Goal: Task Accomplishment & Management: Use online tool/utility

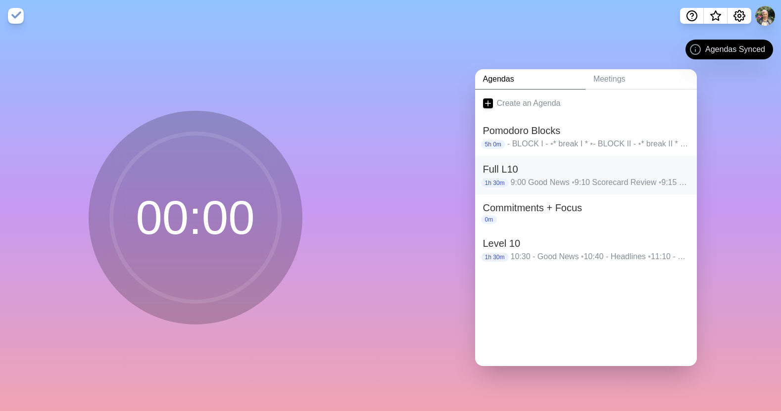
click at [653, 177] on p "9:00 Good News • 9:10 Scorecard Review • 9:15 Priorities Review • 9:20 Headline…" at bounding box center [600, 183] width 178 height 12
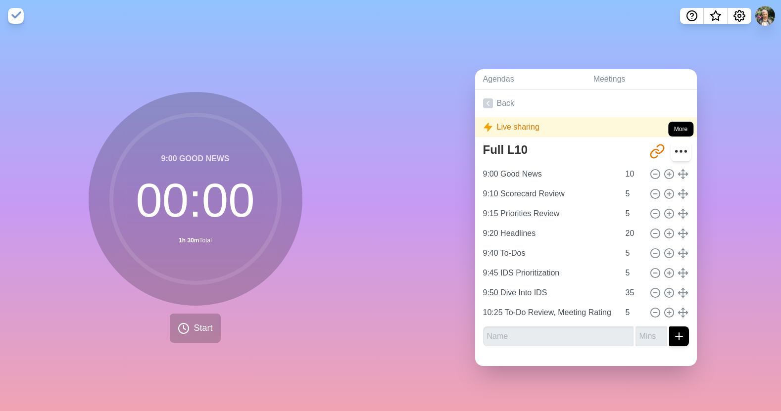
click at [673, 149] on icon "More" at bounding box center [681, 152] width 16 height 16
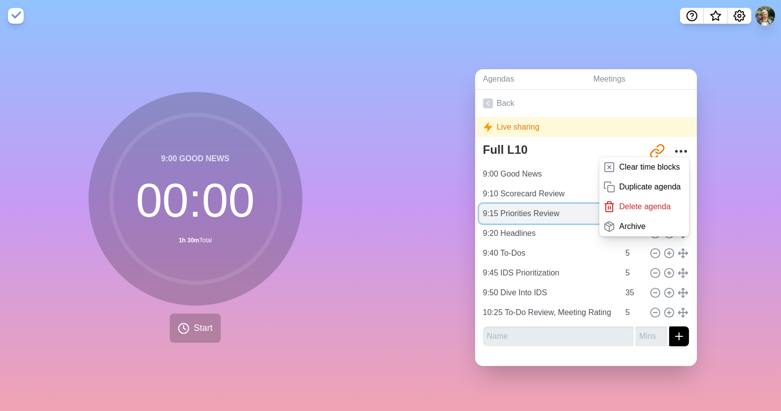
click at [506, 204] on input "9:15 Priorities Review" at bounding box center [549, 214] width 141 height 20
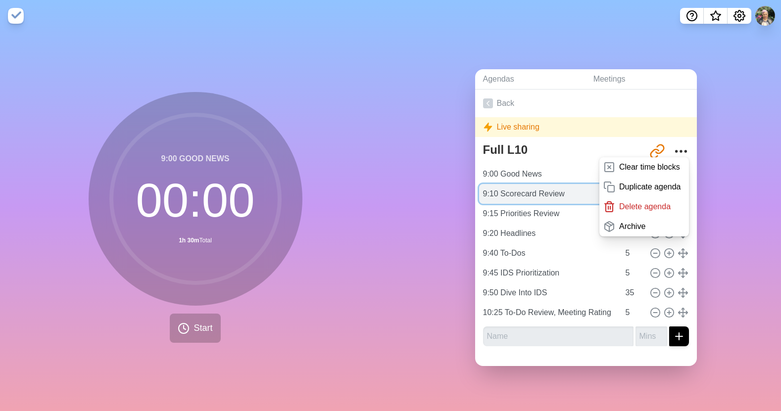
click at [499, 194] on input "9:10 Scorecard Review" at bounding box center [549, 194] width 141 height 20
click at [497, 190] on input "9:10 Scorecard Review" at bounding box center [549, 194] width 141 height 20
click at [499, 190] on input "9:10 Scorecard Review" at bounding box center [549, 194] width 141 height 20
type input "9:10 1. Scorecard Review"
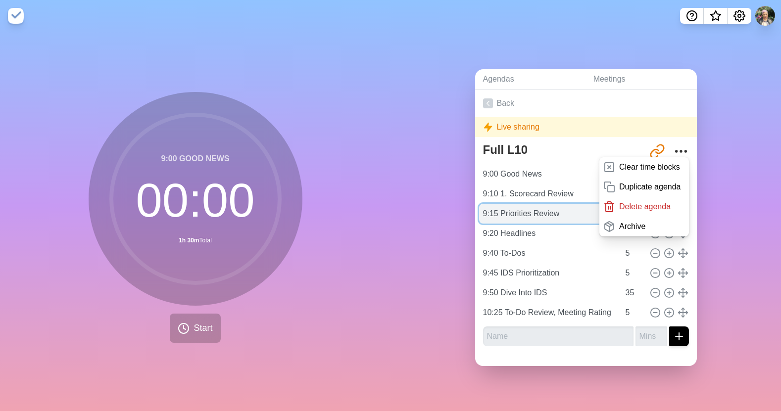
click at [497, 211] on input "9:15 Priorities Review" at bounding box center [549, 214] width 141 height 20
type input "9:15 2. Priorities Review"
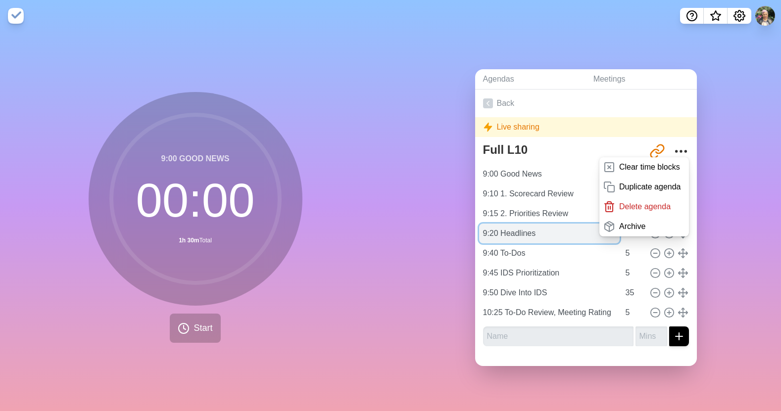
click at [498, 227] on input "9:20 Headlines" at bounding box center [549, 234] width 141 height 20
type input "9:20 3. Headlines"
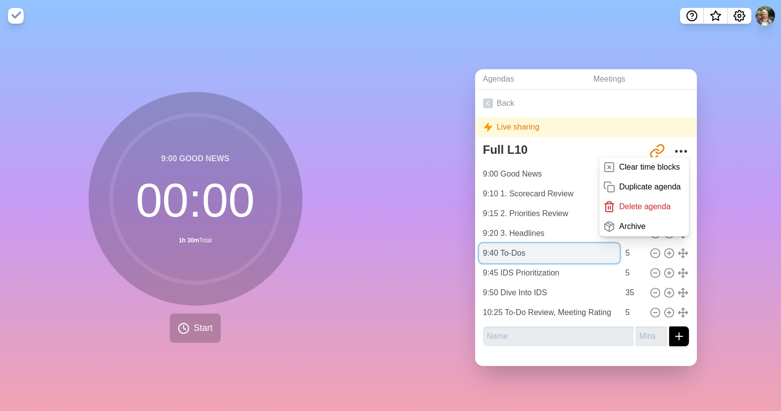
click at [501, 247] on input "9:40 To-Dos" at bounding box center [549, 254] width 141 height 20
click at [501, 249] on input "9:40 To-Dos" at bounding box center [549, 254] width 141 height 20
click at [503, 251] on input "9:40 To-Dos" at bounding box center [549, 254] width 141 height 20
click at [499, 248] on input "9:40 To-Dos" at bounding box center [549, 254] width 141 height 20
type input "9:40 4. To-Dos"
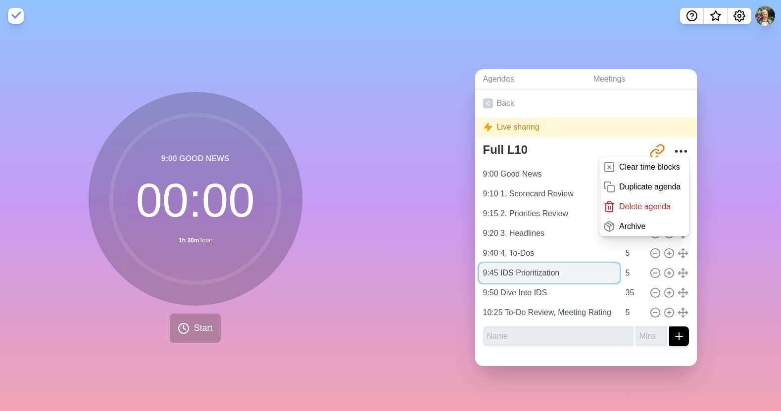
click at [499, 269] on input "9:45 IDS Prioritization" at bounding box center [549, 273] width 141 height 20
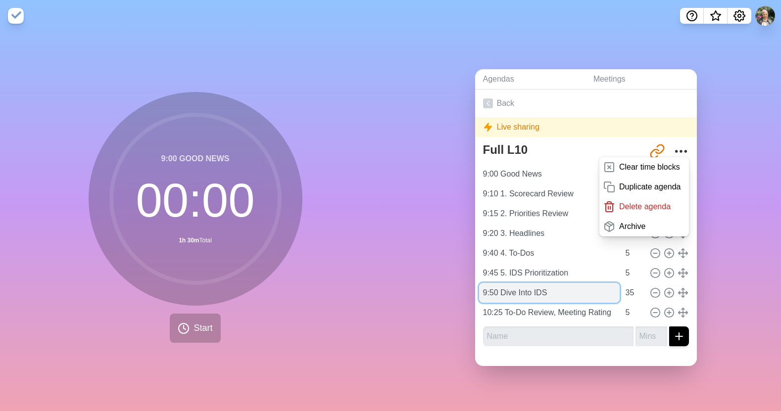
click at [498, 292] on input "9:50 Dive Into IDS" at bounding box center [549, 293] width 141 height 20
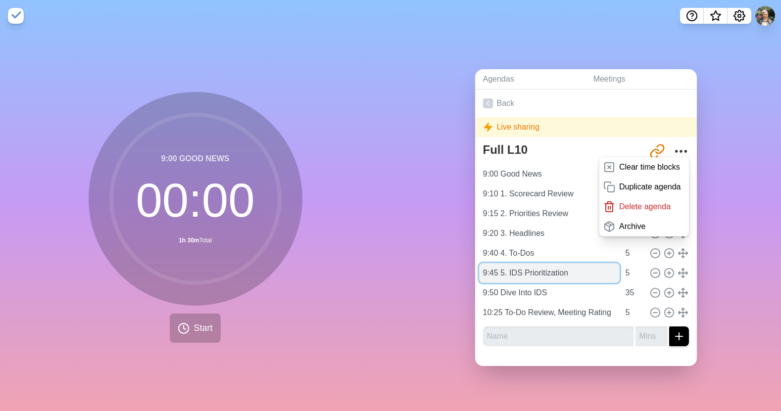
click at [503, 270] on input "9:45 5. IDS Prioritization" at bounding box center [549, 273] width 141 height 20
type input "9:45 5a. IDS Prioritization"
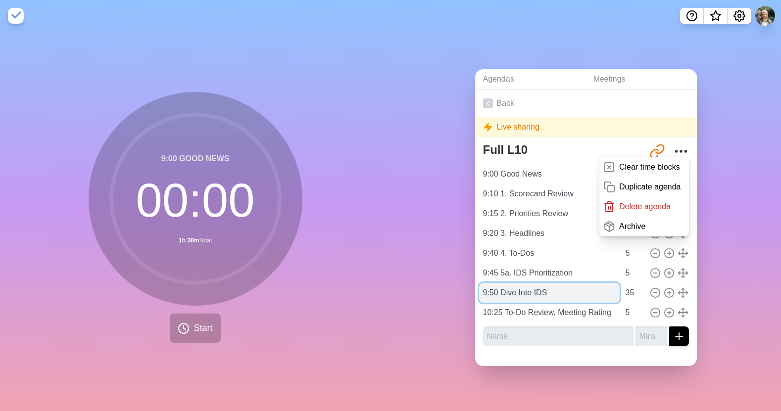
click at [500, 286] on input "9:50 Dive Into IDS" at bounding box center [549, 293] width 141 height 20
type input "9:50 5b. Dive Into IDS"
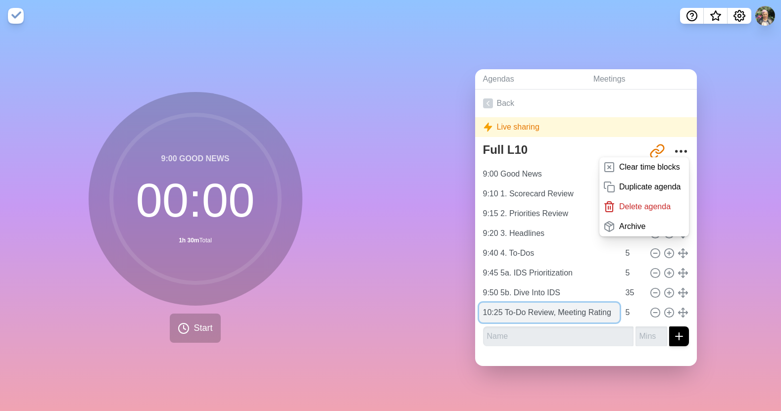
click at [503, 308] on input "10:25 To-Do Review, Meeting Rating" at bounding box center [549, 313] width 141 height 20
click at [504, 309] on input "10:25 6. To-Do Review, Meeting Rating" at bounding box center [549, 313] width 141 height 20
click at [510, 311] on input "10:25 5c/6 To-Do Review, Meeting Rating" at bounding box center [549, 313] width 141 height 20
type input "10:25 5c./6. To-Do Review, Meeting Rating"
click at [620, 109] on link "Back" at bounding box center [586, 104] width 222 height 28
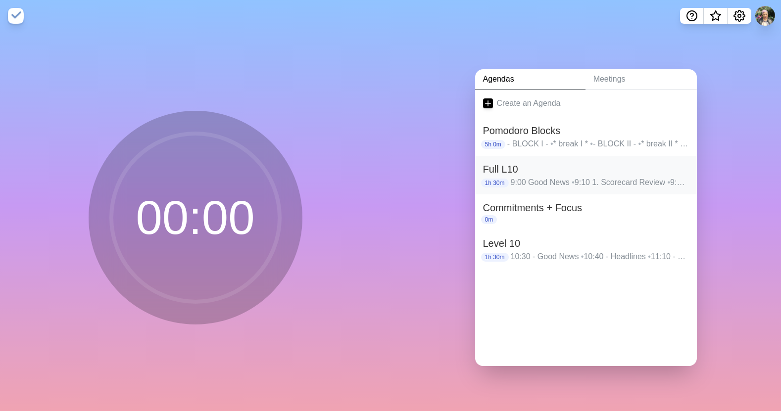
click at [571, 168] on h2 "Full L10" at bounding box center [586, 169] width 206 height 15
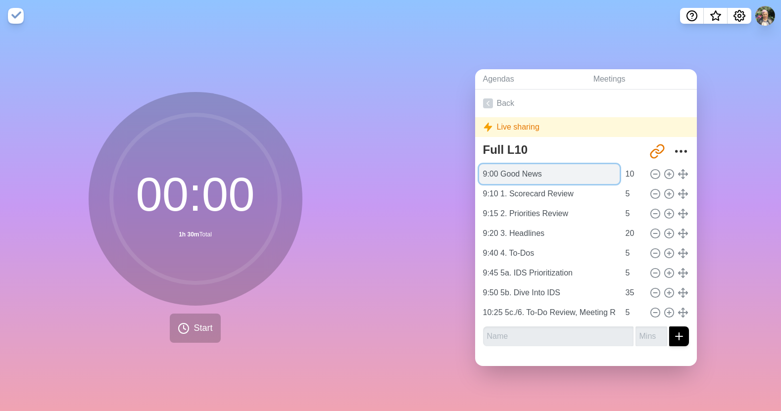
click at [501, 171] on input "9:00 Good News" at bounding box center [549, 174] width 141 height 20
type input "9:00 0. Good News"
click at [636, 104] on link "Back" at bounding box center [586, 104] width 222 height 28
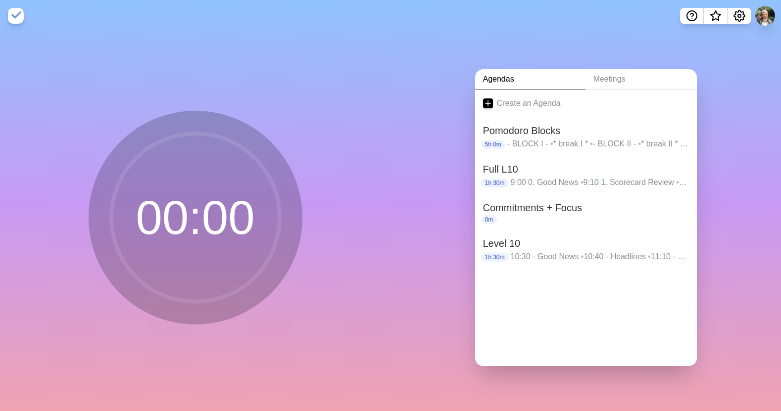
click at [584, 305] on div "Create an Agenda Pomodoro Blocks 5h 0m - BLOCK I - • * break I * • - BLOCK II -…" at bounding box center [586, 228] width 222 height 277
click at [659, 246] on h2 "Level 10" at bounding box center [586, 243] width 206 height 15
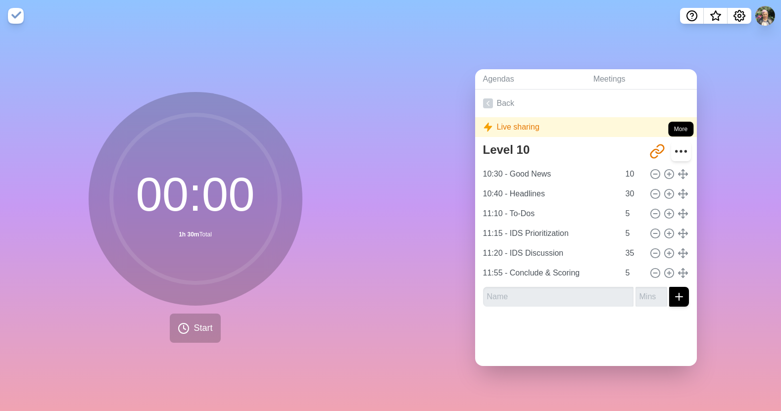
click at [680, 151] on circle "More" at bounding box center [680, 151] width 1 height 1
click at [673, 149] on icon "More" at bounding box center [681, 152] width 16 height 16
click at [680, 151] on circle "More" at bounding box center [680, 151] width 1 height 1
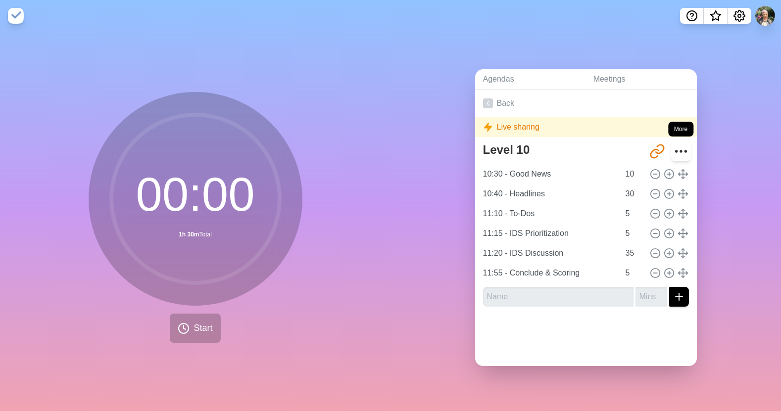
click at [680, 151] on circle "More" at bounding box center [680, 151] width 1 height 1
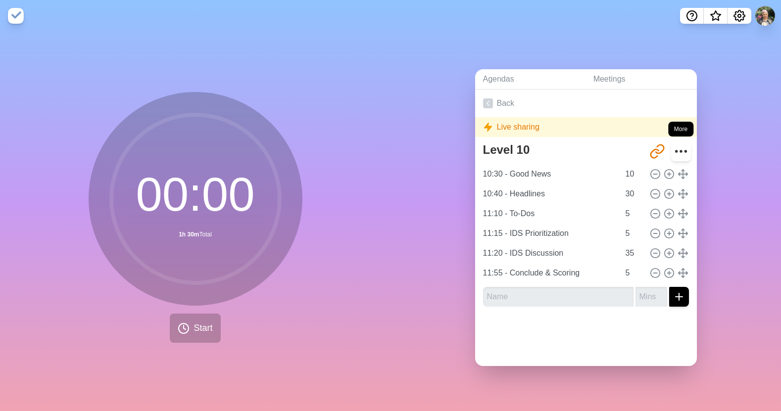
click at [680, 151] on circle "More" at bounding box center [680, 151] width 1 height 1
click at [537, 171] on input "10:30 - Good News" at bounding box center [549, 174] width 141 height 20
click at [492, 170] on input "10:30 - Good News" at bounding box center [549, 174] width 141 height 20
click at [498, 170] on input "10:30 - Good News" at bounding box center [549, 174] width 141 height 20
drag, startPoint x: 501, startPoint y: 170, endPoint x: 466, endPoint y: 170, distance: 35.1
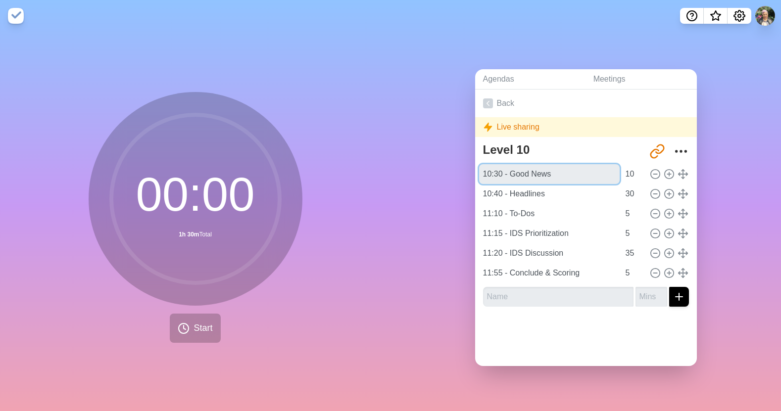
click at [466, 170] on div "Agendas Meetings Back Live sharing Level 10 [URL][DOMAIN_NAME] 10:30 - Good New…" at bounding box center [586, 222] width 391 height 380
click at [506, 170] on input "9:00 - Good News" at bounding box center [549, 174] width 141 height 20
type input "9:00 Good News"
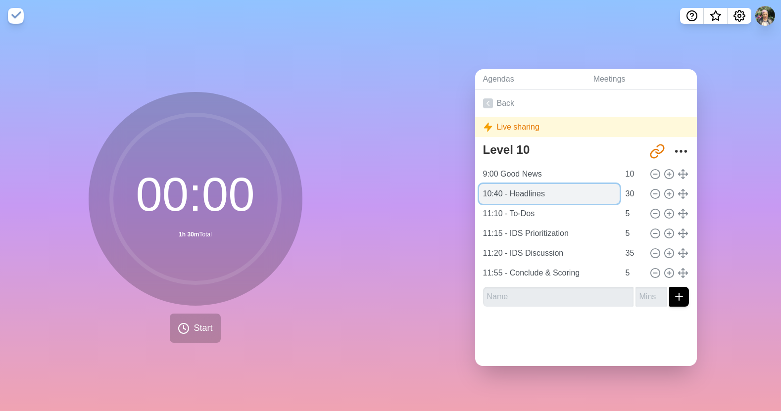
click at [501, 193] on input "10:40 - Headlines" at bounding box center [549, 194] width 141 height 20
click at [499, 193] on input "10:40 - Headlines" at bounding box center [549, 194] width 141 height 20
drag, startPoint x: 500, startPoint y: 192, endPoint x: 477, endPoint y: 192, distance: 23.3
click at [479, 192] on input "10:40 - Headlines" at bounding box center [549, 194] width 141 height 20
click at [566, 194] on input "9:10 - Headlines" at bounding box center [549, 194] width 141 height 20
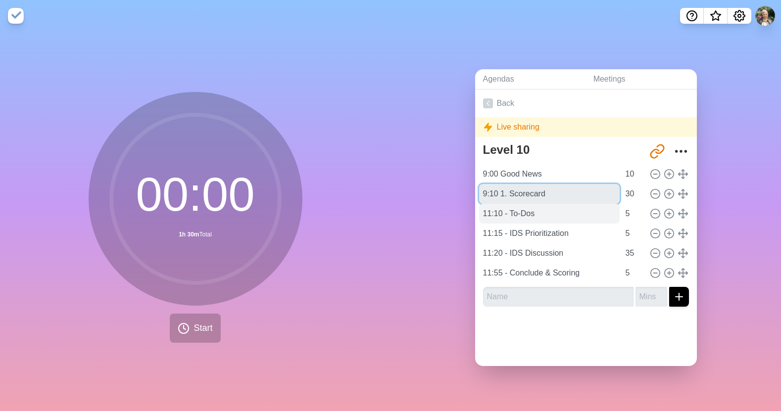
type input "9:10 1. Scorecard"
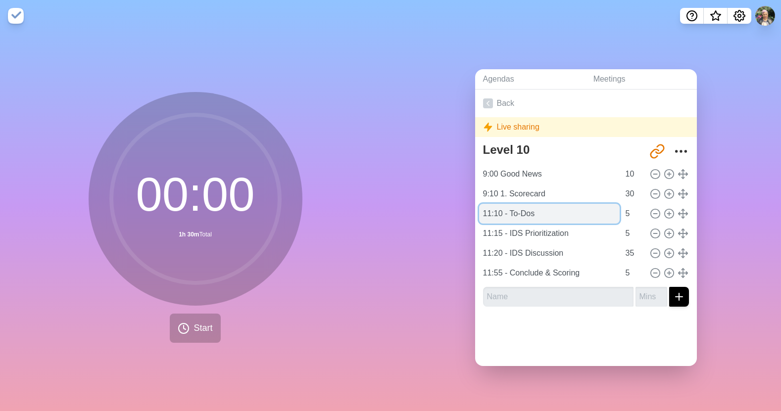
click at [494, 208] on input "11:10 - To-Dos" at bounding box center [549, 214] width 141 height 20
click at [498, 210] on input "11:10 - To-Dos" at bounding box center [549, 214] width 141 height 20
click at [496, 213] on input "11:10 - To-Dos" at bounding box center [549, 214] width 141 height 20
click at [547, 219] on input "9:15 - To-Dos" at bounding box center [549, 214] width 141 height 20
type input "9:15 2. Priorities"
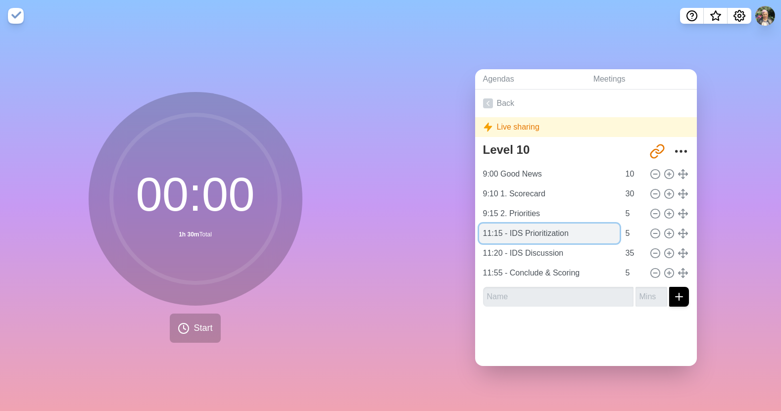
click at [495, 227] on input "11:15 - IDS Prioritization" at bounding box center [549, 234] width 141 height 20
click at [586, 235] on input "9:20 - IDS Prioritization" at bounding box center [549, 234] width 141 height 20
type input "9:20 3. Headlines"
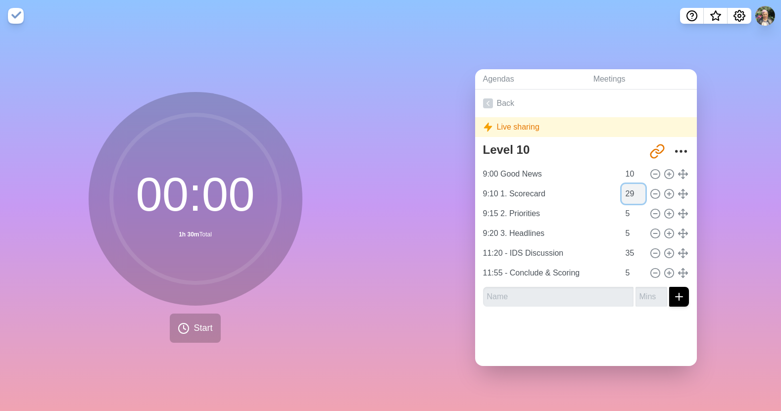
click at [630, 193] on input "29" at bounding box center [634, 194] width 24 height 20
click at [630, 193] on input "28" at bounding box center [634, 194] width 24 height 20
click at [630, 193] on input "27" at bounding box center [634, 194] width 24 height 20
click at [630, 193] on input "26" at bounding box center [634, 194] width 24 height 20
click at [630, 193] on input "25" at bounding box center [634, 194] width 24 height 20
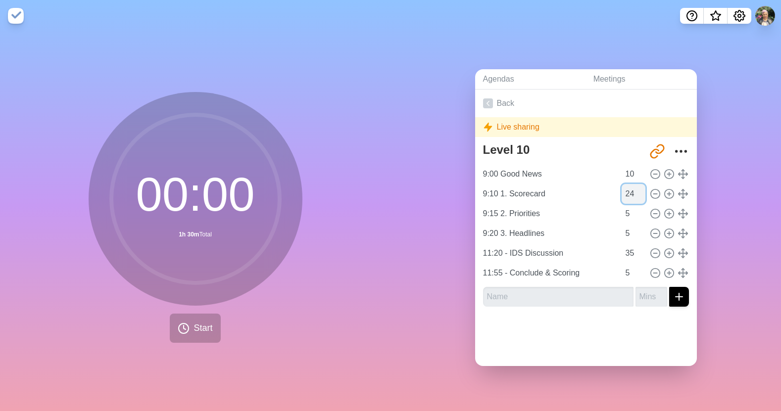
click at [630, 193] on input "24" at bounding box center [634, 194] width 24 height 20
click at [630, 193] on input "23" at bounding box center [634, 194] width 24 height 20
click at [630, 193] on input "22" at bounding box center [634, 194] width 24 height 20
click at [630, 193] on input "21" at bounding box center [634, 194] width 24 height 20
click at [630, 193] on input "20" at bounding box center [634, 194] width 24 height 20
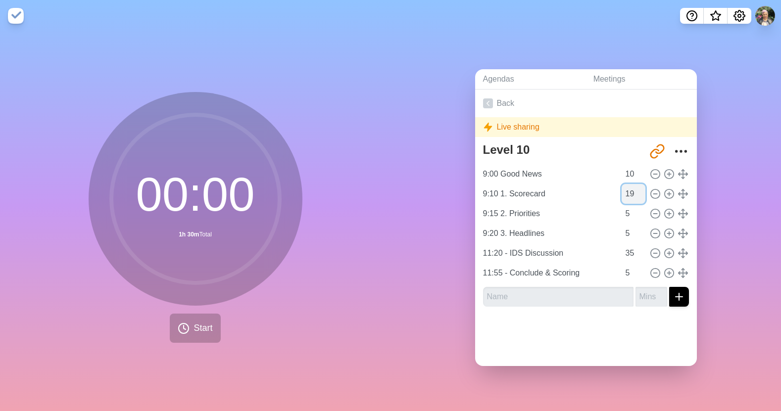
click at [630, 193] on input "19" at bounding box center [634, 194] width 24 height 20
click at [630, 193] on input "18" at bounding box center [634, 194] width 24 height 20
click at [630, 193] on input "17" at bounding box center [634, 194] width 24 height 20
click at [630, 193] on input "16" at bounding box center [634, 194] width 24 height 20
click at [630, 193] on input "15" at bounding box center [634, 194] width 24 height 20
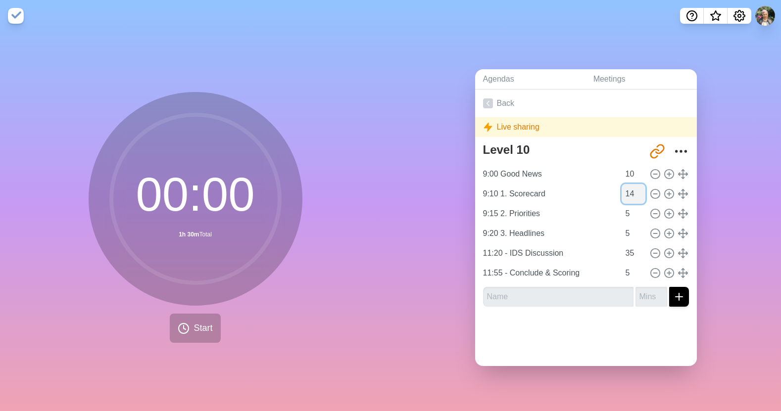
click at [630, 193] on input "14" at bounding box center [634, 194] width 24 height 20
click at [630, 193] on input "13" at bounding box center [634, 194] width 24 height 20
click at [630, 193] on input "12" at bounding box center [634, 194] width 24 height 20
click at [630, 193] on input "11" at bounding box center [634, 194] width 24 height 20
click at [630, 193] on input "10" at bounding box center [634, 194] width 24 height 20
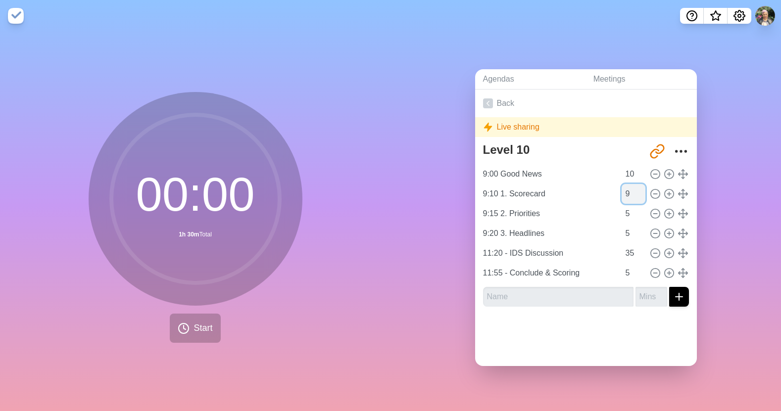
click at [630, 193] on input "9" at bounding box center [634, 194] width 24 height 20
click at [630, 193] on input "8" at bounding box center [634, 194] width 24 height 20
click at [630, 193] on input "7" at bounding box center [634, 194] width 24 height 20
click at [630, 193] on input "6" at bounding box center [634, 194] width 24 height 20
type input "5"
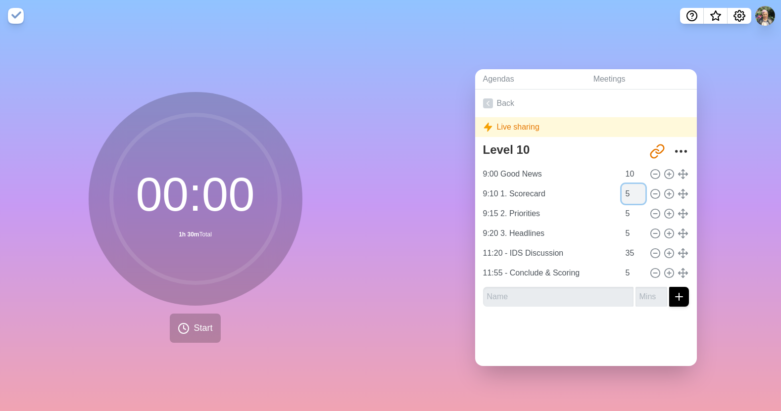
click at [630, 193] on input "5" at bounding box center [634, 194] width 24 height 20
click at [631, 228] on input "6" at bounding box center [634, 234] width 24 height 20
click at [631, 228] on input "7" at bounding box center [634, 234] width 24 height 20
click at [631, 228] on input "8" at bounding box center [634, 234] width 24 height 20
click at [631, 228] on input "9" at bounding box center [634, 234] width 24 height 20
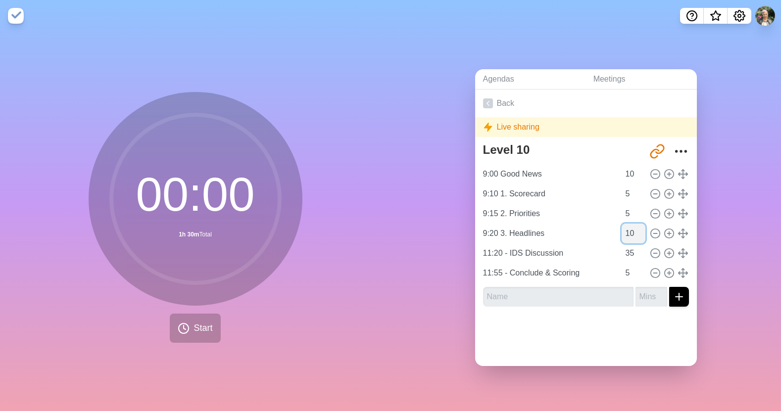
click at [631, 228] on input "10" at bounding box center [634, 234] width 24 height 20
click at [631, 228] on input "11" at bounding box center [634, 234] width 24 height 20
click at [631, 228] on input "12" at bounding box center [634, 234] width 24 height 20
click at [631, 228] on input "13" at bounding box center [634, 234] width 24 height 20
click at [631, 228] on input "14" at bounding box center [634, 234] width 24 height 20
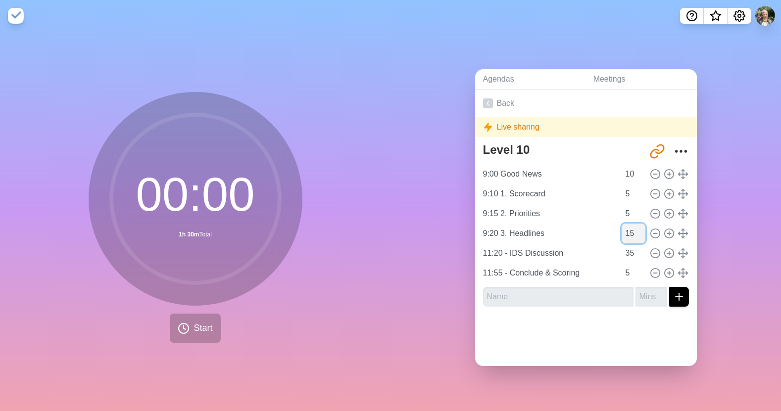
click at [631, 228] on input "15" at bounding box center [634, 234] width 24 height 20
click at [631, 228] on input "16" at bounding box center [634, 234] width 24 height 20
click at [631, 228] on input "17" at bounding box center [634, 234] width 24 height 20
click at [631, 228] on input "18" at bounding box center [634, 234] width 24 height 20
click at [631, 228] on input "19" at bounding box center [634, 234] width 24 height 20
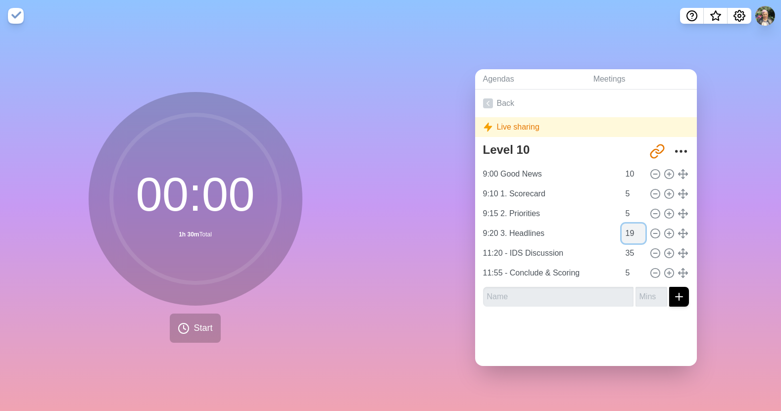
type input "20"
click at [631, 228] on input "20" at bounding box center [634, 234] width 24 height 20
click at [525, 252] on input "11:20 - IDS Discussion" at bounding box center [549, 254] width 141 height 20
click at [493, 250] on input "11:20 - IDS Discussion" at bounding box center [549, 254] width 141 height 20
click at [499, 249] on input "11:20 - IDS Discussion" at bounding box center [549, 254] width 141 height 20
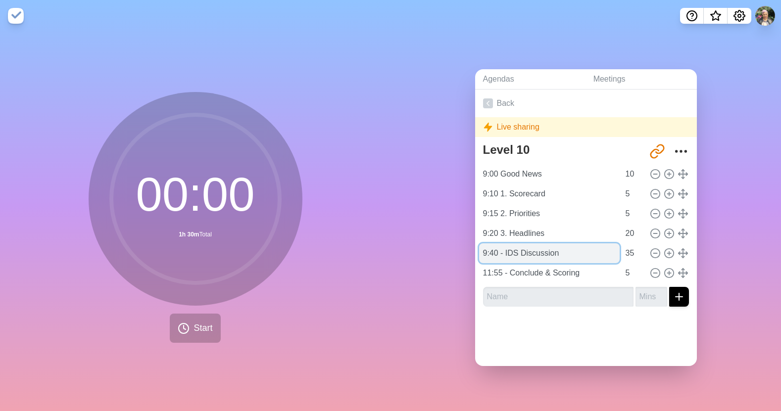
click at [559, 250] on input "9:40 - IDS Discussion" at bounding box center [549, 254] width 141 height 20
type input "9:40 4. To-Do Completion Review"
click at [629, 252] on input "34" at bounding box center [634, 254] width 24 height 20
click at [629, 252] on input "33" at bounding box center [634, 254] width 24 height 20
click at [629, 252] on input "32" at bounding box center [634, 254] width 24 height 20
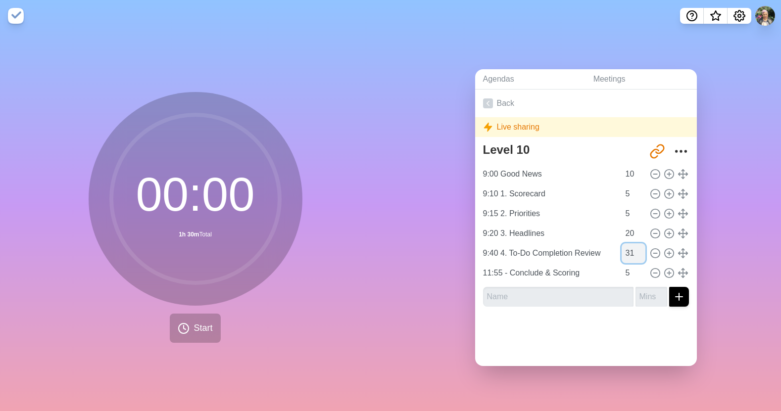
click at [629, 252] on input "31" at bounding box center [634, 254] width 24 height 20
click at [629, 252] on input "30" at bounding box center [634, 254] width 24 height 20
click at [629, 252] on input "29" at bounding box center [634, 254] width 24 height 20
click at [629, 252] on input "28" at bounding box center [634, 254] width 24 height 20
click at [629, 252] on input "27" at bounding box center [634, 254] width 24 height 20
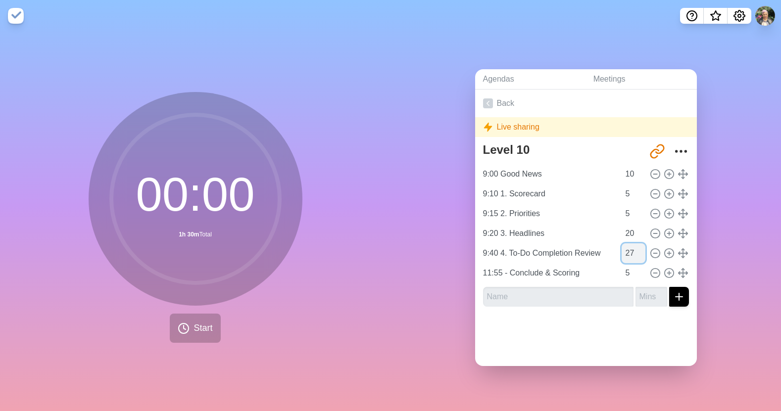
type input "26"
click at [629, 252] on input "26" at bounding box center [634, 254] width 24 height 20
click at [622, 250] on input "26" at bounding box center [634, 254] width 24 height 20
drag, startPoint x: 625, startPoint y: 250, endPoint x: 615, endPoint y: 250, distance: 9.9
click at [622, 250] on input "26" at bounding box center [634, 254] width 24 height 20
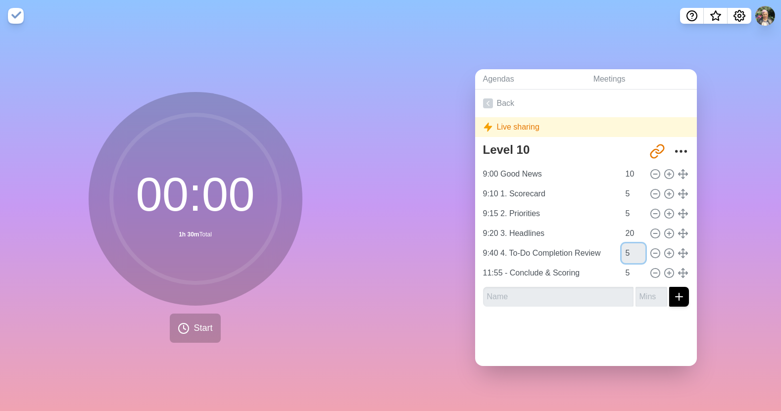
type input "5"
click at [587, 330] on div at bounding box center [586, 335] width 222 height 40
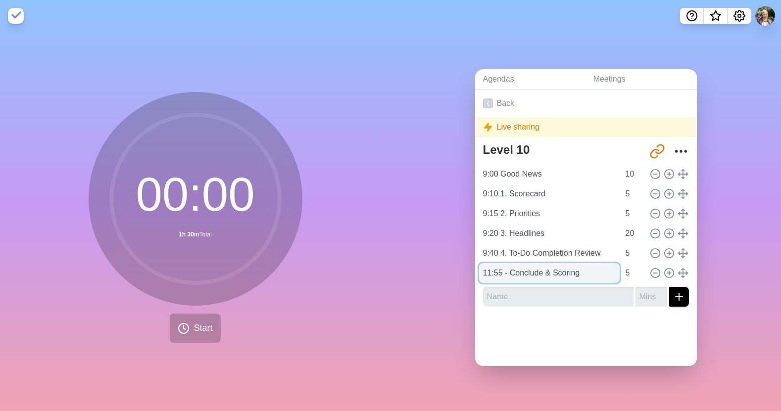
click at [491, 272] on input "11:55 - Conclude & Scoring" at bounding box center [549, 273] width 141 height 20
click at [501, 270] on input "11:55 - Conclude & Scoring" at bounding box center [549, 273] width 141 height 20
click at [498, 272] on input "11:55 - Conclude & Scoring" at bounding box center [549, 273] width 141 height 20
click at [576, 273] on input "9:45 - Conclude & Scoring" at bounding box center [549, 273] width 141 height 20
drag, startPoint x: 584, startPoint y: 271, endPoint x: 499, endPoint y: 272, distance: 84.1
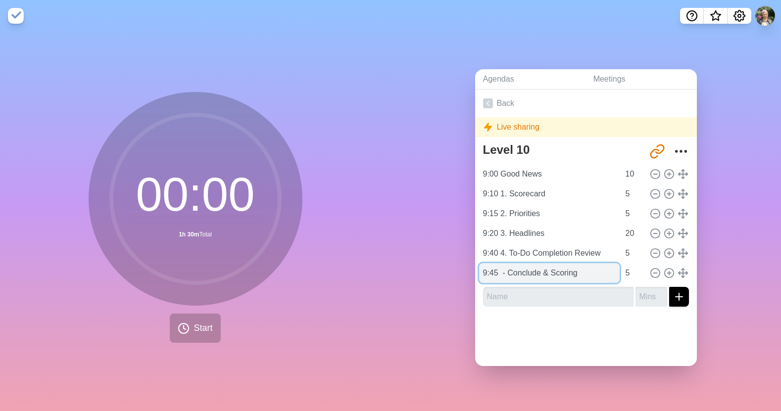
click at [499, 272] on input "9:45 - Conclude & Scoring" at bounding box center [549, 273] width 141 height 20
type input "9:45 5. IDS Prioritization"
click at [500, 326] on div at bounding box center [586, 335] width 222 height 40
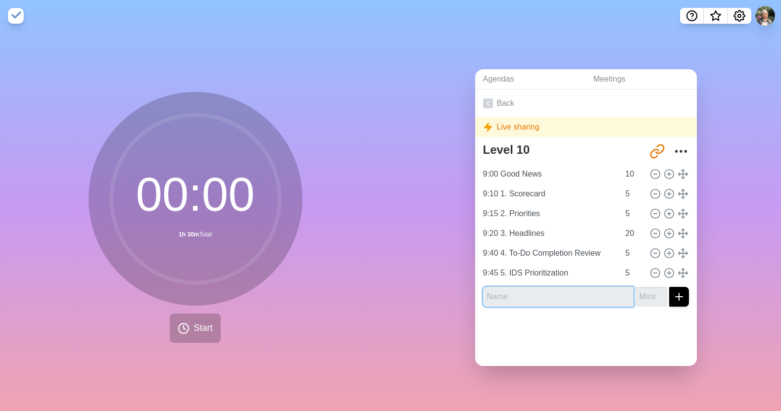
click at [516, 296] on input "text" at bounding box center [558, 297] width 150 height 20
type input "9:50 5b. Dive Into IDS"
click at [669, 293] on button "submit" at bounding box center [679, 297] width 20 height 20
click at [652, 291] on input "1" at bounding box center [652, 297] width 32 height 20
click at [652, 291] on input "2" at bounding box center [652, 297] width 32 height 20
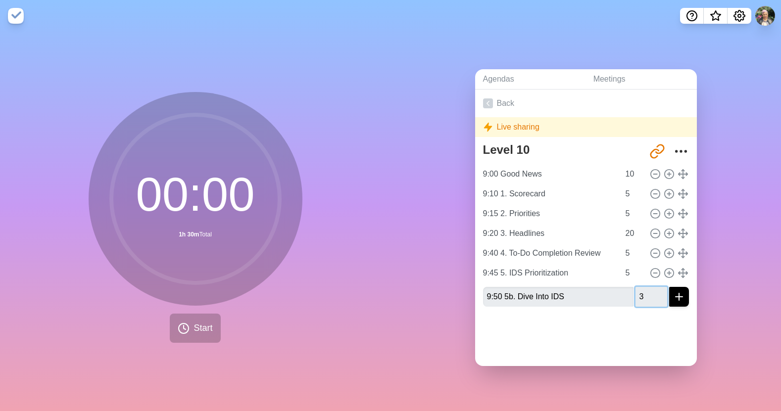
click at [652, 291] on input "3" at bounding box center [652, 297] width 32 height 20
click at [652, 291] on input "4" at bounding box center [652, 297] width 32 height 20
click at [652, 291] on input "5" at bounding box center [652, 297] width 32 height 20
click at [652, 291] on input "6" at bounding box center [652, 297] width 32 height 20
click at [652, 291] on input "7" at bounding box center [652, 297] width 32 height 20
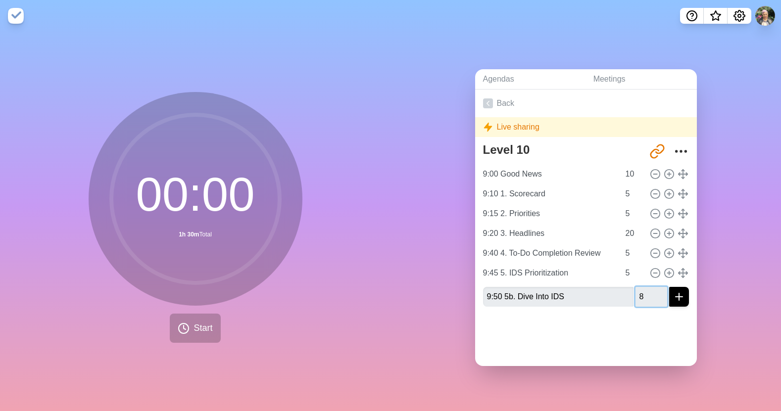
click at [652, 291] on input "8" at bounding box center [652, 297] width 32 height 20
click at [652, 291] on input "9" at bounding box center [652, 297] width 32 height 20
click at [652, 291] on input "10" at bounding box center [652, 297] width 32 height 20
click at [652, 291] on input "11" at bounding box center [652, 297] width 32 height 20
click at [652, 291] on input "12" at bounding box center [652, 297] width 32 height 20
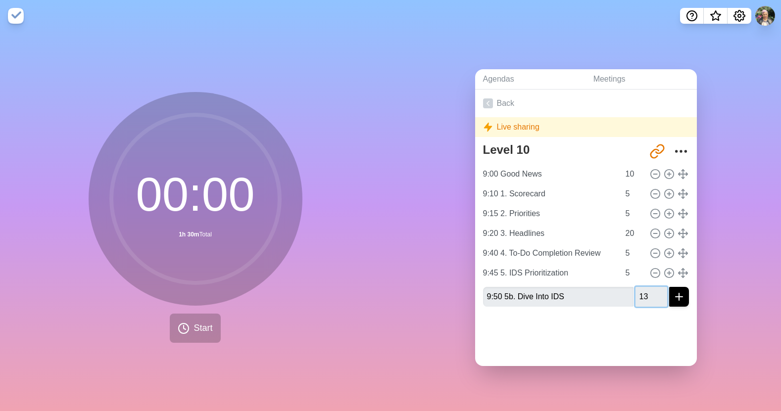
click at [652, 291] on input "13" at bounding box center [652, 297] width 32 height 20
click at [652, 291] on input "14" at bounding box center [652, 297] width 32 height 20
click at [652, 291] on input "15" at bounding box center [652, 297] width 32 height 20
click at [652, 291] on input "16" at bounding box center [652, 297] width 32 height 20
click at [652, 291] on input "17" at bounding box center [652, 297] width 32 height 20
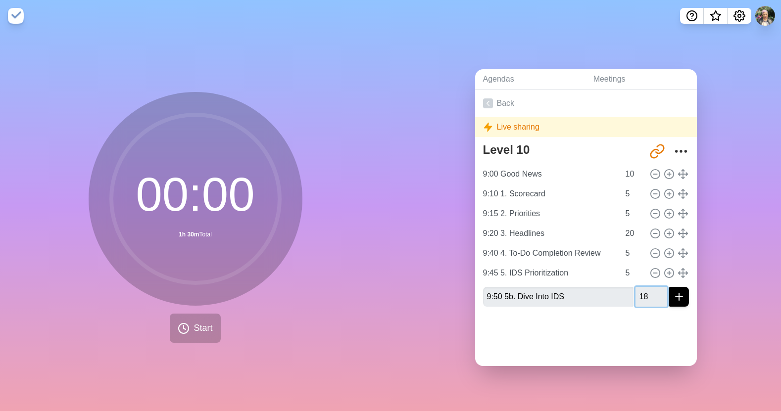
click at [652, 291] on input "18" at bounding box center [652, 297] width 32 height 20
click at [652, 291] on input "19" at bounding box center [652, 297] width 32 height 20
click at [652, 291] on input "20" at bounding box center [652, 297] width 32 height 20
click at [652, 291] on input "21" at bounding box center [652, 297] width 32 height 20
click at [652, 291] on input "22" at bounding box center [652, 297] width 32 height 20
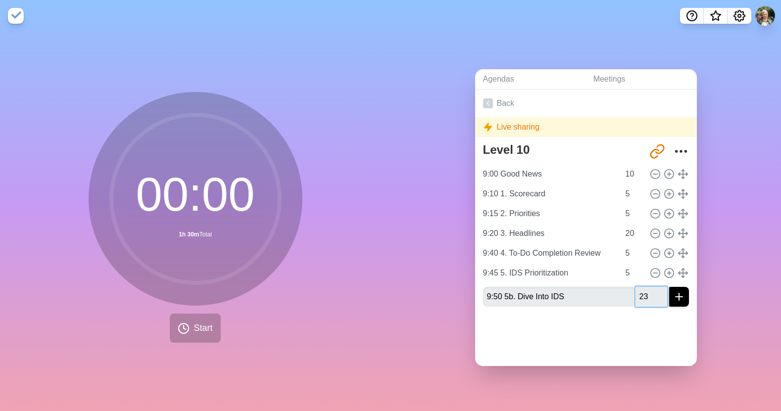
click at [652, 291] on input "23" at bounding box center [652, 297] width 32 height 20
click at [652, 291] on input "24" at bounding box center [652, 297] width 32 height 20
click at [652, 291] on input "25" at bounding box center [652, 297] width 32 height 20
click at [652, 291] on input "26" at bounding box center [652, 297] width 32 height 20
click at [652, 291] on input "27" at bounding box center [652, 297] width 32 height 20
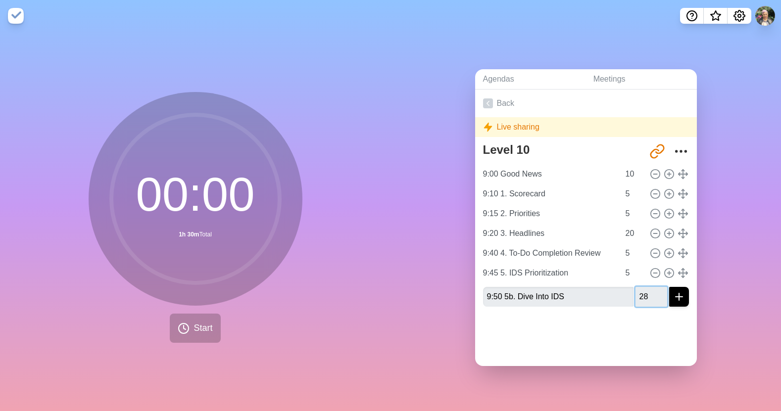
click at [652, 291] on input "28" at bounding box center [652, 297] width 32 height 20
click at [652, 291] on input "29" at bounding box center [652, 297] width 32 height 20
click at [652, 291] on input "30" at bounding box center [652, 297] width 32 height 20
click at [652, 291] on input "31" at bounding box center [652, 297] width 32 height 20
click at [652, 291] on input "32" at bounding box center [652, 297] width 32 height 20
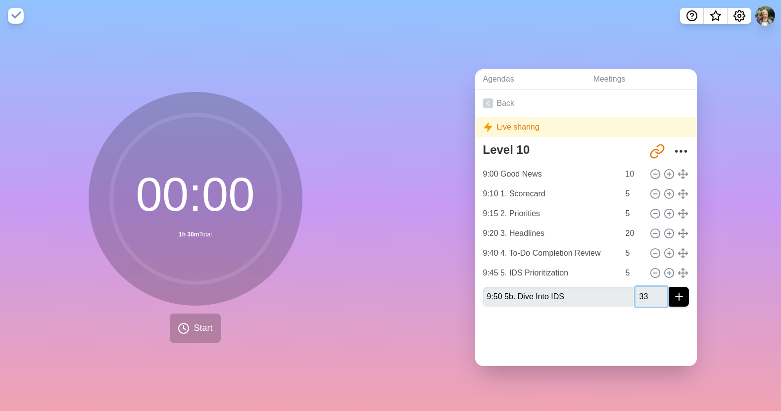
click at [652, 291] on input "33" at bounding box center [652, 297] width 32 height 20
click at [652, 291] on input "34" at bounding box center [652, 297] width 32 height 20
type input "35"
click at [652, 291] on input "35" at bounding box center [652, 297] width 32 height 20
click at [673, 297] on icon "submit" at bounding box center [679, 297] width 12 height 12
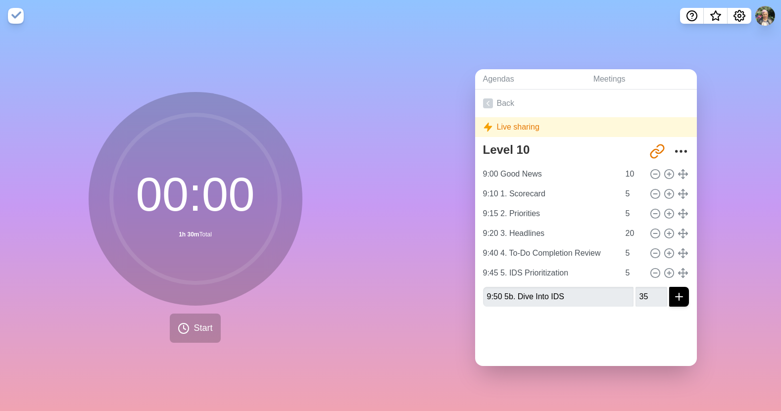
click at [673, 297] on icon "submit" at bounding box center [679, 297] width 12 height 12
click at [654, 322] on div at bounding box center [586, 335] width 222 height 40
click at [588, 325] on div at bounding box center [586, 335] width 222 height 40
click at [574, 298] on input "9:50 5b. Dive Into IDS" at bounding box center [558, 297] width 150 height 20
click at [669, 293] on button "submit" at bounding box center [679, 297] width 20 height 20
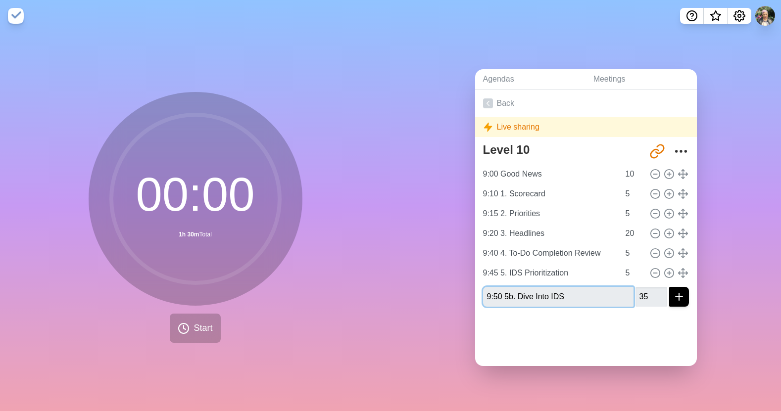
click at [669, 293] on button "submit" at bounding box center [679, 297] width 20 height 20
click at [575, 323] on div at bounding box center [586, 335] width 222 height 40
click at [620, 315] on div at bounding box center [586, 335] width 222 height 40
click at [673, 296] on icon "submit" at bounding box center [679, 297] width 12 height 12
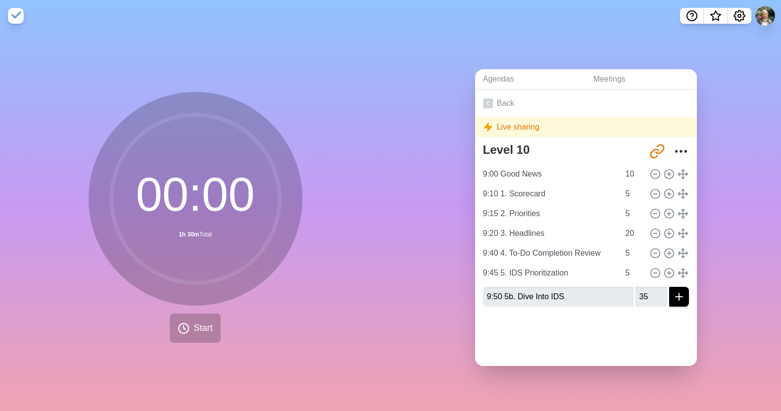
click at [673, 296] on icon "submit" at bounding box center [679, 297] width 12 height 12
click at [609, 327] on div at bounding box center [586, 335] width 222 height 40
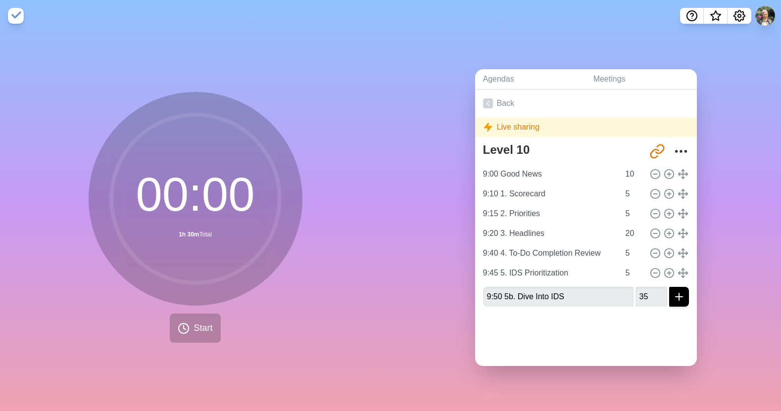
click at [532, 126] on div "Live sharing" at bounding box center [586, 127] width 222 height 20
click at [515, 124] on div "Live sharing" at bounding box center [586, 127] width 222 height 20
click at [649, 147] on icon "Share link" at bounding box center [657, 152] width 16 height 16
click at [649, 148] on icon "Share link" at bounding box center [657, 152] width 16 height 16
click at [673, 149] on icon "More" at bounding box center [681, 152] width 16 height 16
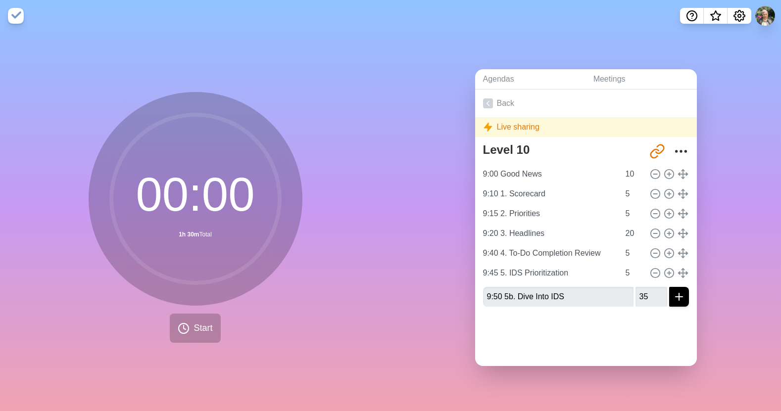
click at [618, 330] on div at bounding box center [586, 335] width 222 height 40
click at [599, 76] on link "Meetings" at bounding box center [641, 79] width 111 height 20
click at [507, 78] on link "Agendas" at bounding box center [530, 79] width 110 height 20
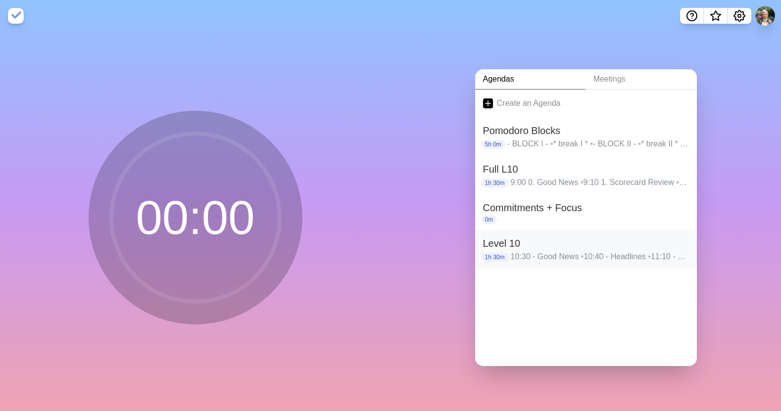
click at [590, 256] on p "10:30 - Good News • 10:40 - Headlines • 11:10 - To-Dos • 11:15 - IDS Prioritiza…" at bounding box center [600, 257] width 178 height 12
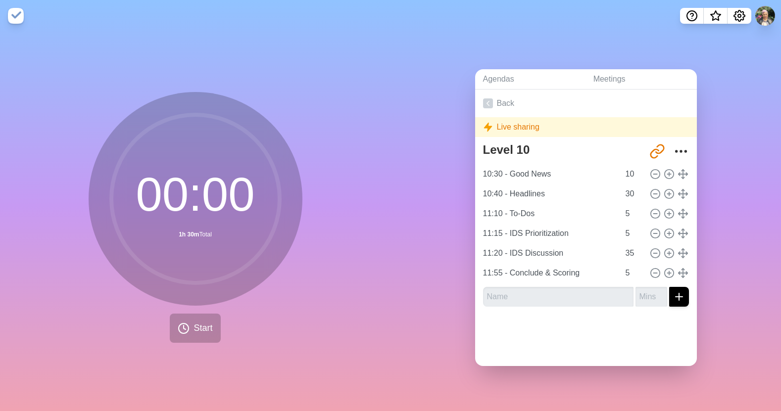
click at [517, 127] on div "Live sharing" at bounding box center [586, 127] width 222 height 20
click at [495, 99] on link "Back" at bounding box center [586, 104] width 222 height 28
click at [488, 101] on icon at bounding box center [488, 103] width 10 height 10
click at [509, 102] on link "Back" at bounding box center [586, 104] width 222 height 28
click at [533, 121] on div "Live sharing" at bounding box center [586, 127] width 222 height 20
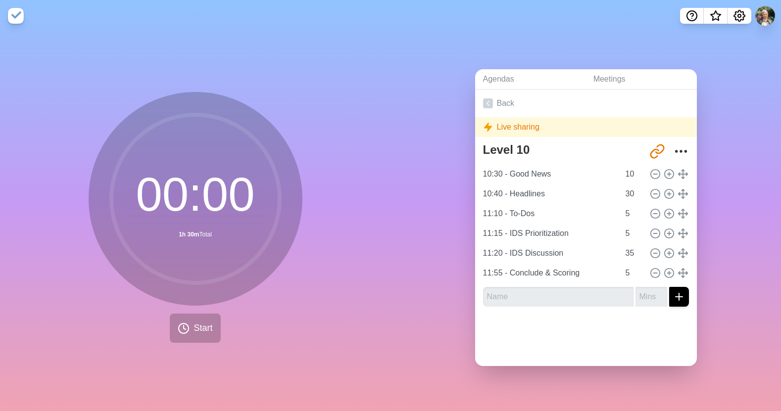
click at [596, 125] on div "Live sharing" at bounding box center [586, 127] width 222 height 20
click at [604, 72] on link "Meetings" at bounding box center [641, 79] width 111 height 20
click at [607, 75] on link "Meetings" at bounding box center [641, 79] width 111 height 20
click at [507, 73] on link "Agendas" at bounding box center [530, 79] width 110 height 20
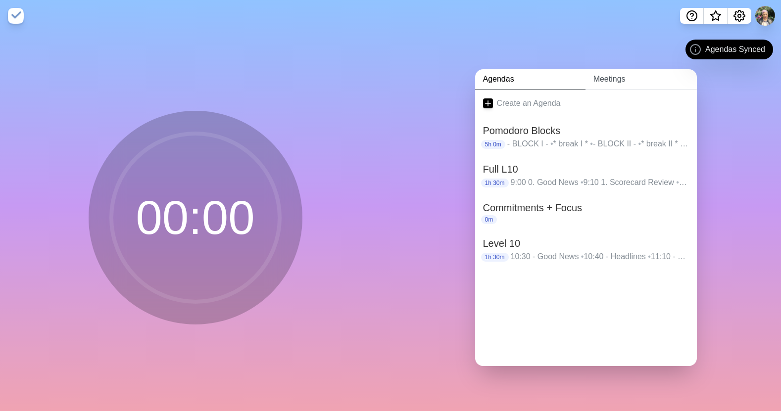
click at [610, 74] on link "Meetings" at bounding box center [641, 79] width 111 height 20
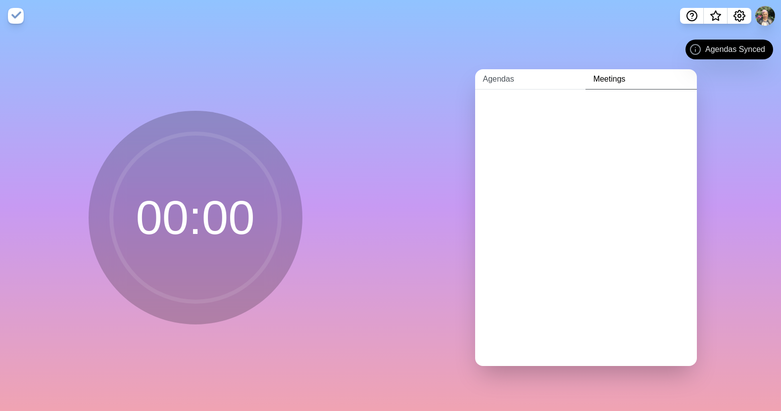
click at [500, 83] on link "Agendas" at bounding box center [530, 79] width 110 height 20
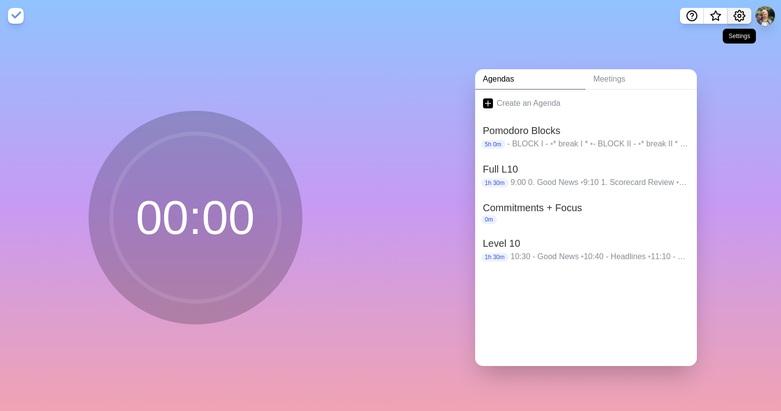
click at [741, 15] on circle "Settings" at bounding box center [739, 15] width 3 height 3
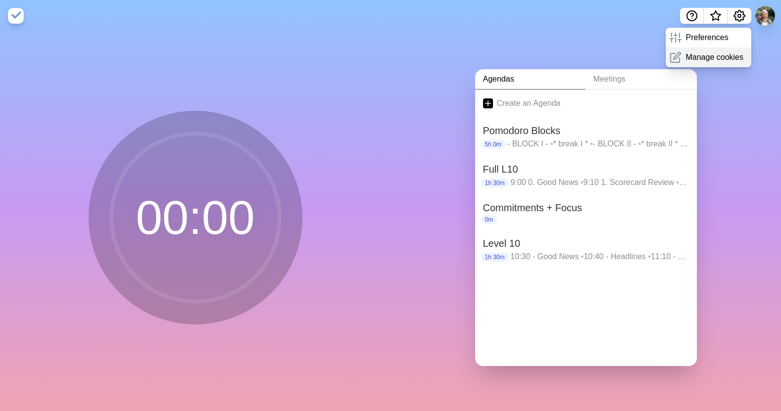
click at [709, 60] on p "Manage cookies" at bounding box center [714, 57] width 58 height 12
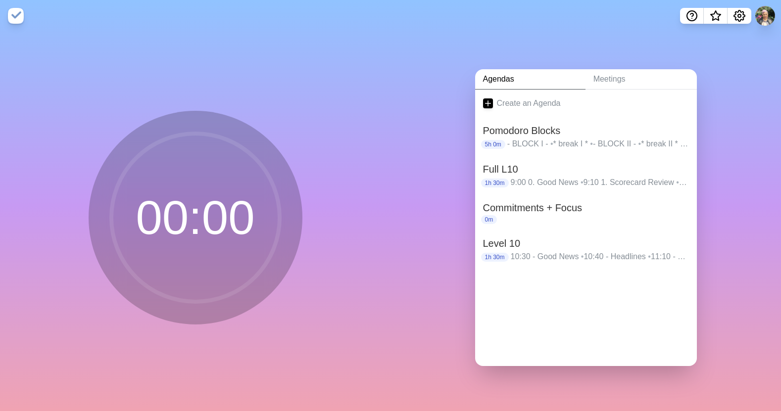
click at [725, 62] on div "Agendas Meetings Create an Agenda Pomodoro Blocks 5h 0m - BLOCK I - • * break I…" at bounding box center [586, 222] width 391 height 380
click at [697, 189] on div "Agendas Meetings Create an Agenda Pomodoro Blocks 5h 0m - BLOCK I - • * break I…" at bounding box center [586, 222] width 391 height 380
click at [601, 243] on h2 "Level 10" at bounding box center [586, 243] width 206 height 15
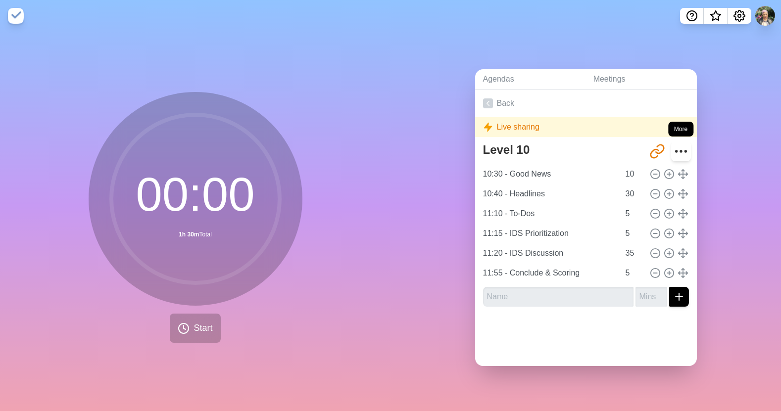
click at [673, 151] on icon "More" at bounding box center [681, 152] width 16 height 16
click at [673, 150] on icon "More" at bounding box center [681, 152] width 16 height 16
